Goal: Task Accomplishment & Management: Manage account settings

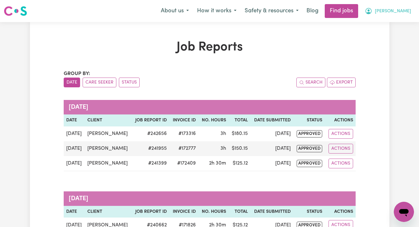
click at [407, 12] on span "Gloria" at bounding box center [393, 11] width 36 height 7
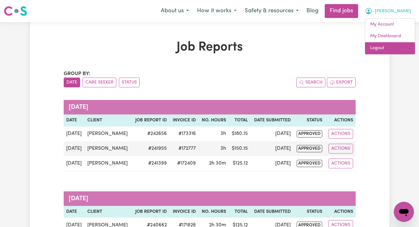
click at [389, 46] on link "Logout" at bounding box center [390, 48] width 50 height 12
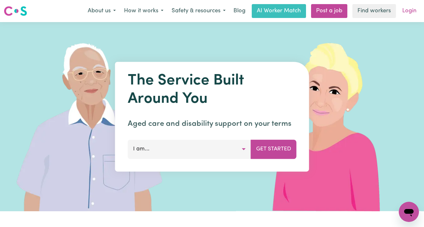
click at [408, 8] on link "Login" at bounding box center [409, 11] width 22 height 14
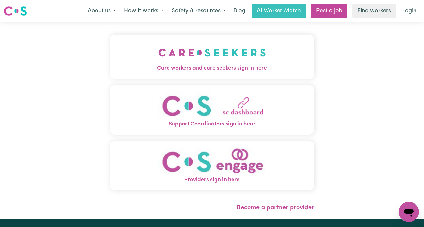
click at [162, 62] on img "Care workers and care seekers sign in here" at bounding box center [212, 52] width 108 height 23
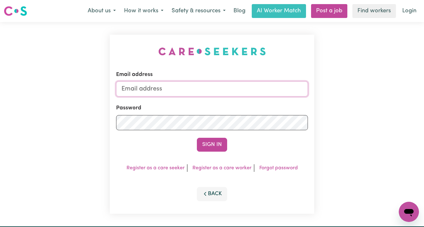
click at [214, 85] on input "Email address" at bounding box center [212, 88] width 192 height 15
type input "[EMAIL_ADDRESS][PERSON_NAME][DOMAIN_NAME]"
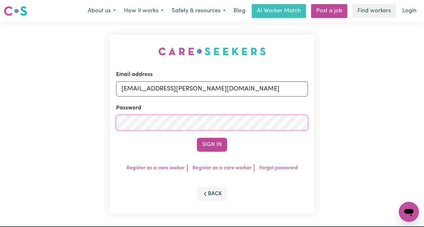
click at [197, 138] on button "Sign In" at bounding box center [212, 145] width 30 height 14
